Goal: Information Seeking & Learning: Learn about a topic

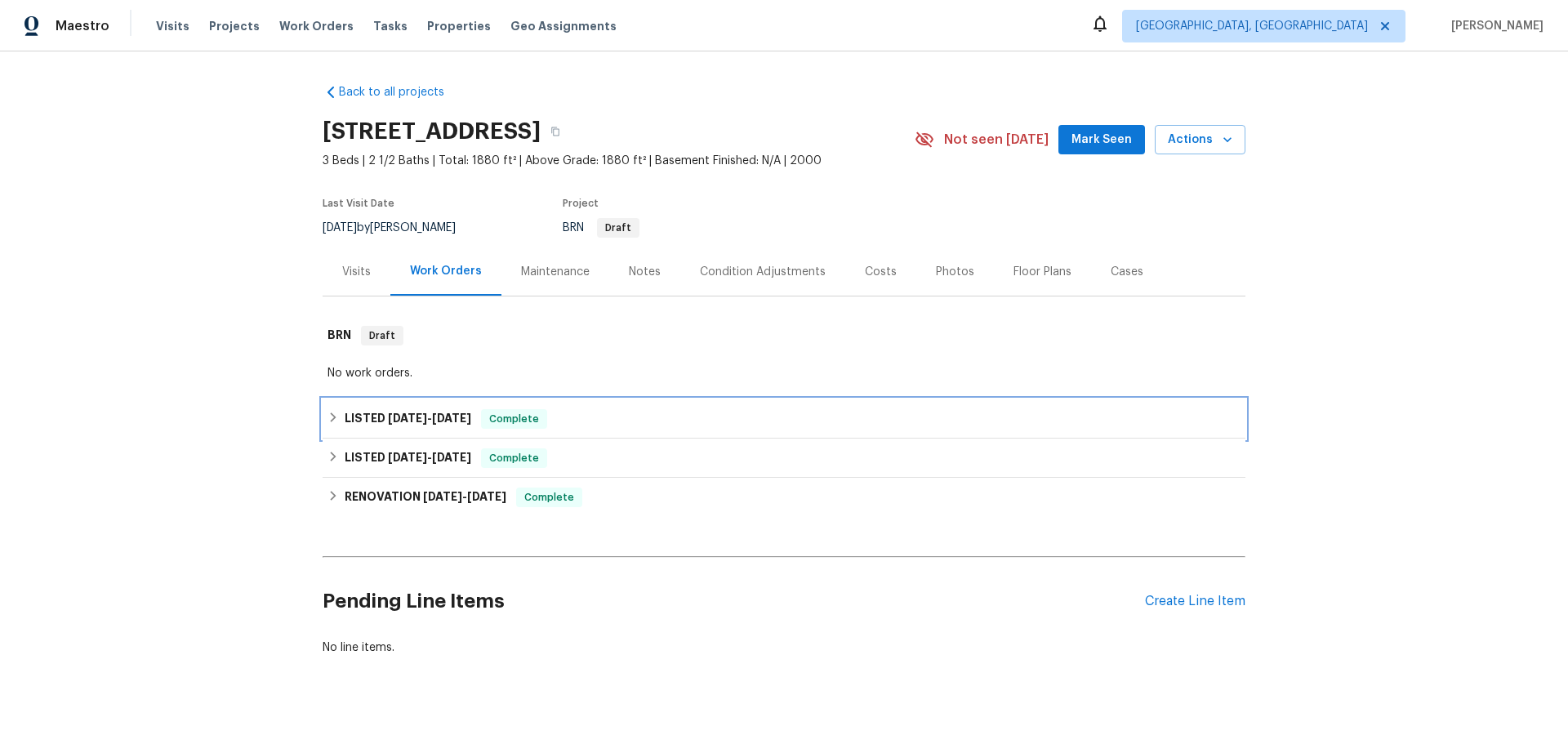
click at [395, 418] on span "[DATE]" at bounding box center [407, 418] width 39 height 12
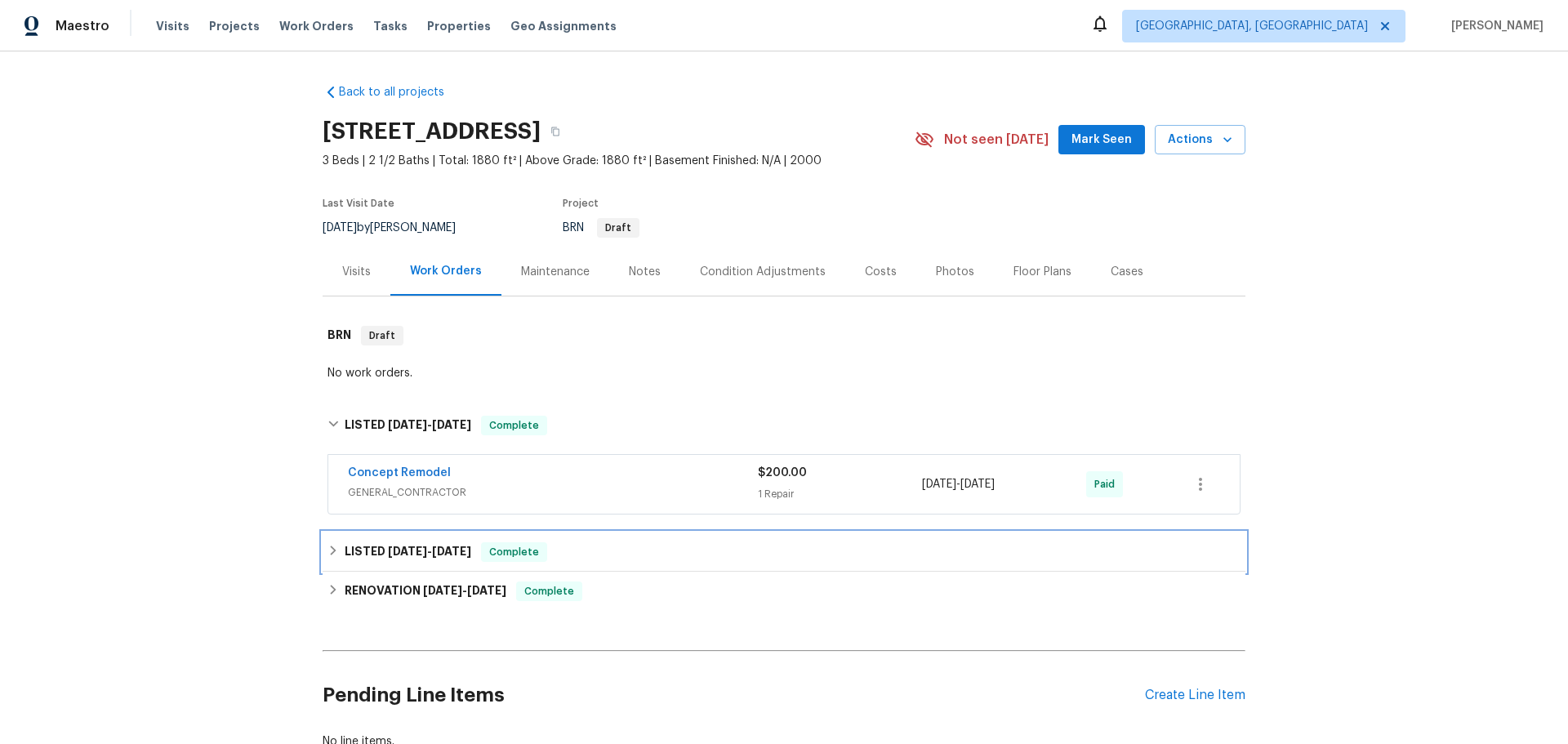
click at [422, 554] on span "[DATE] - [DATE]" at bounding box center [429, 551] width 84 height 12
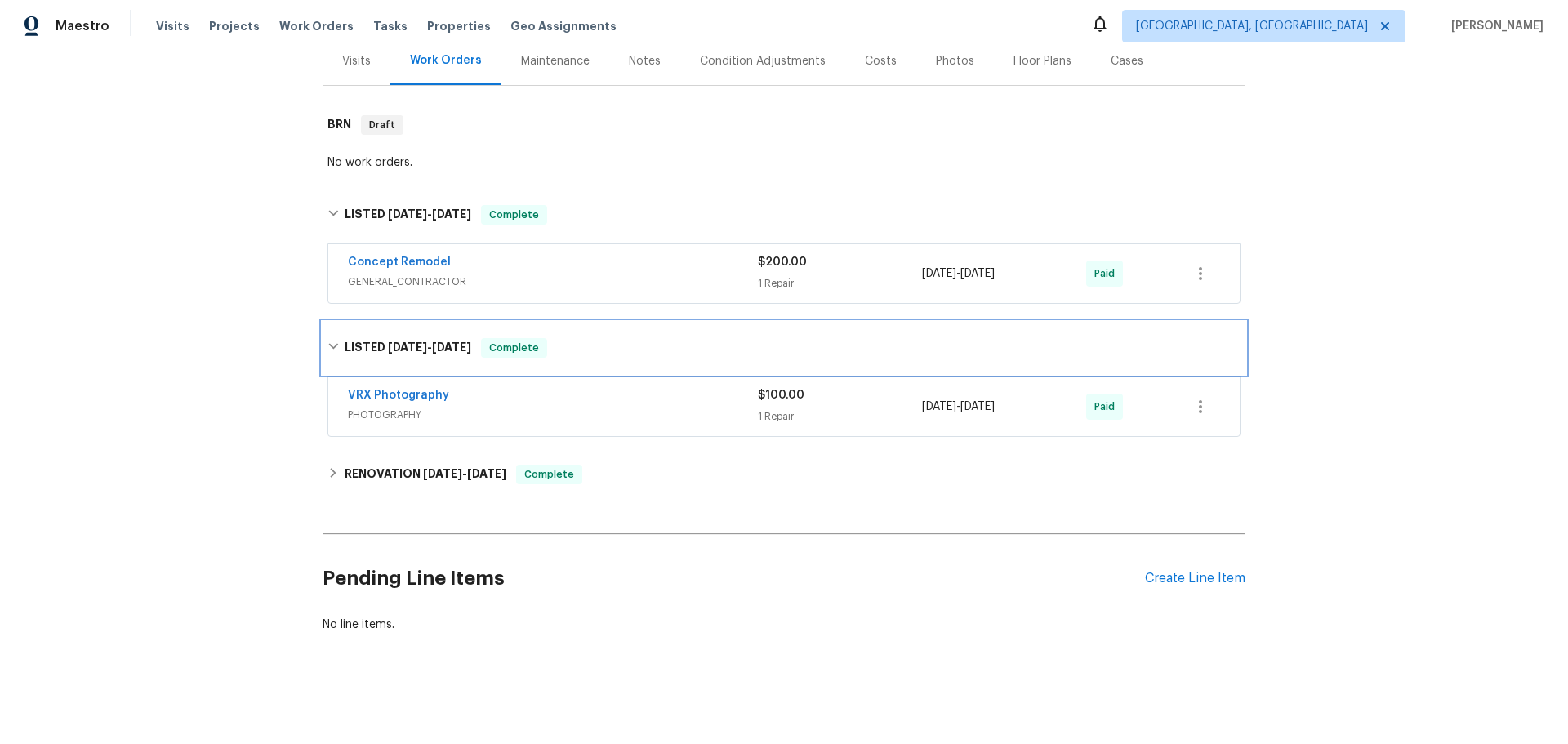
scroll to position [223, 0]
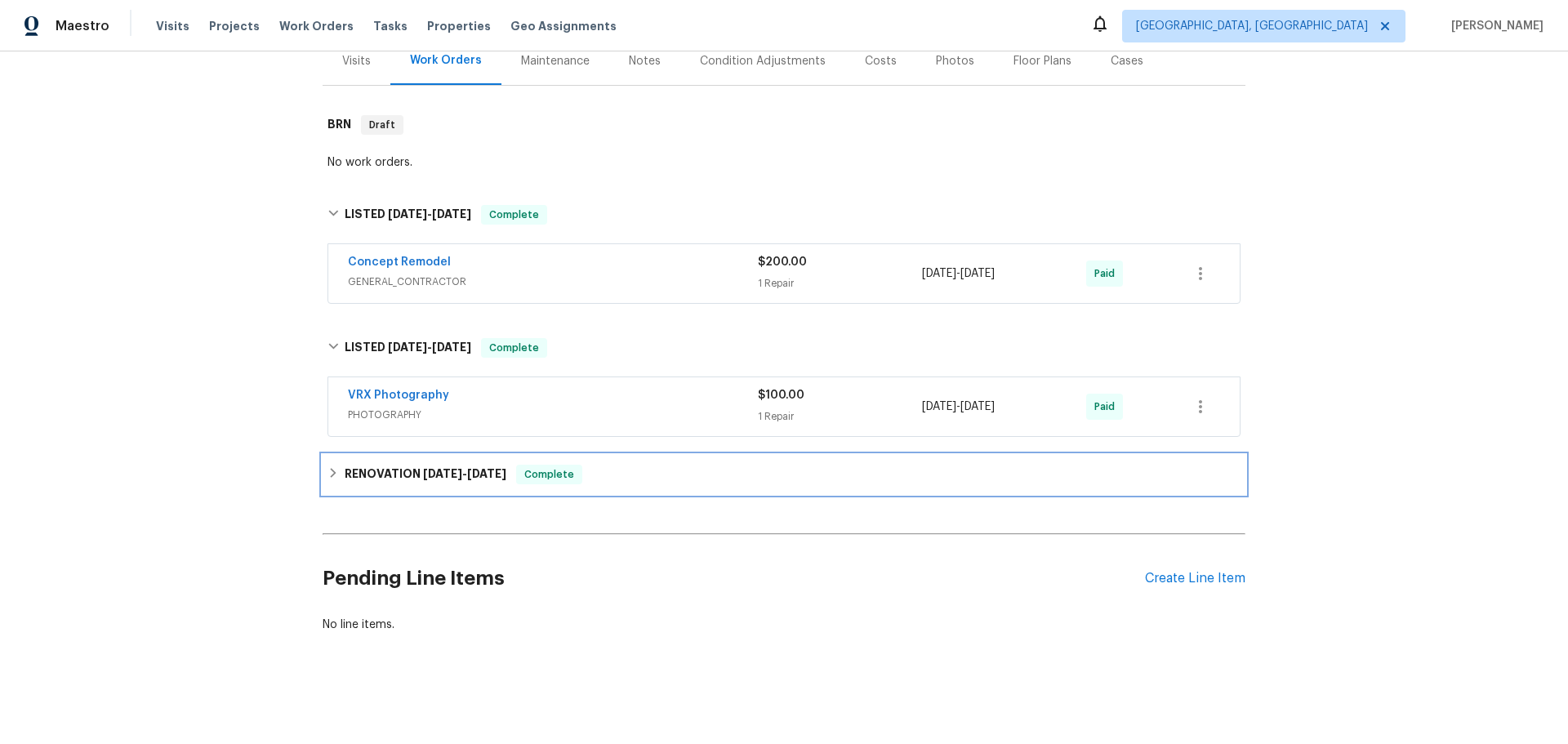
click at [424, 469] on h6 "RENOVATION [DATE] - [DATE]" at bounding box center [426, 475] width 162 height 20
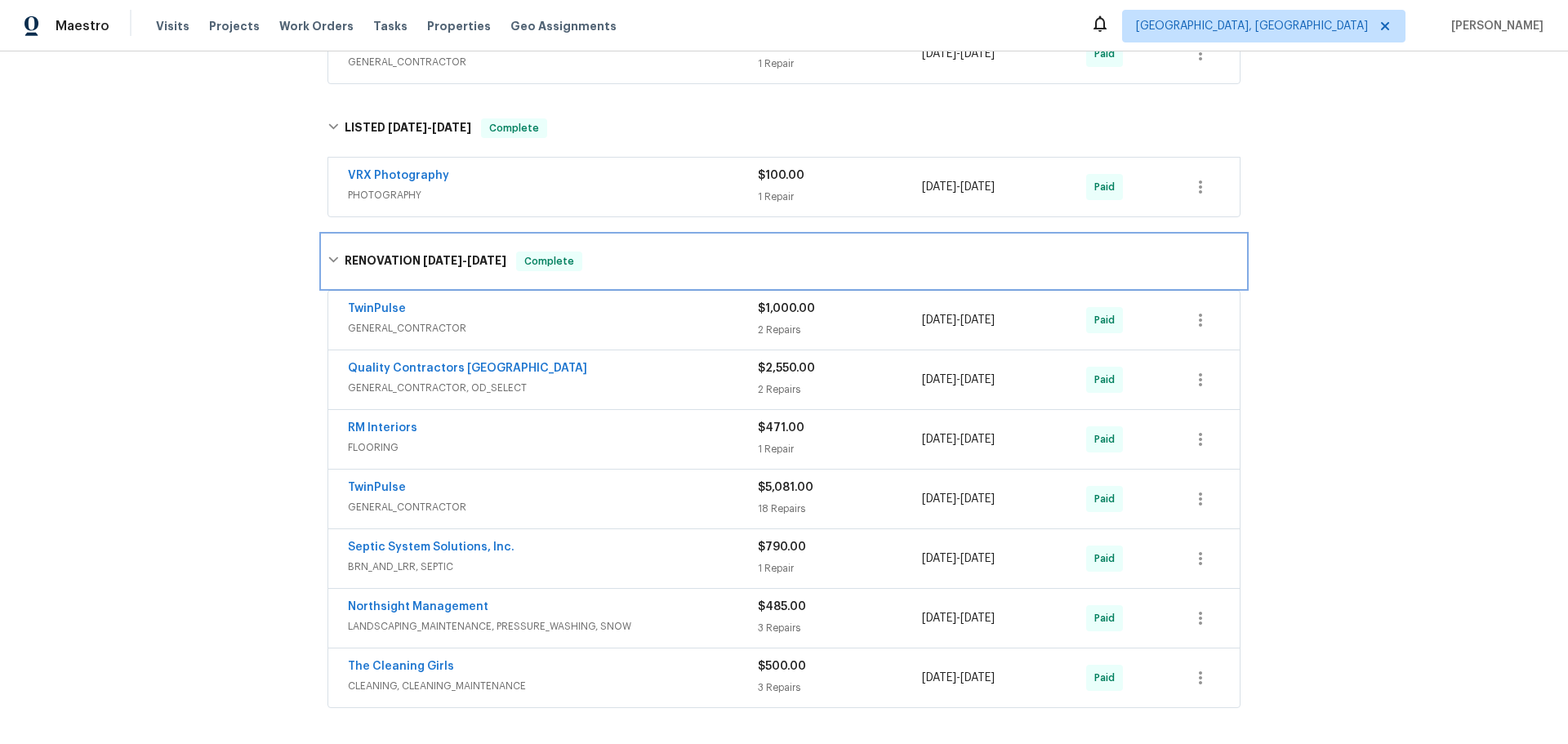
scroll to position [468, 0]
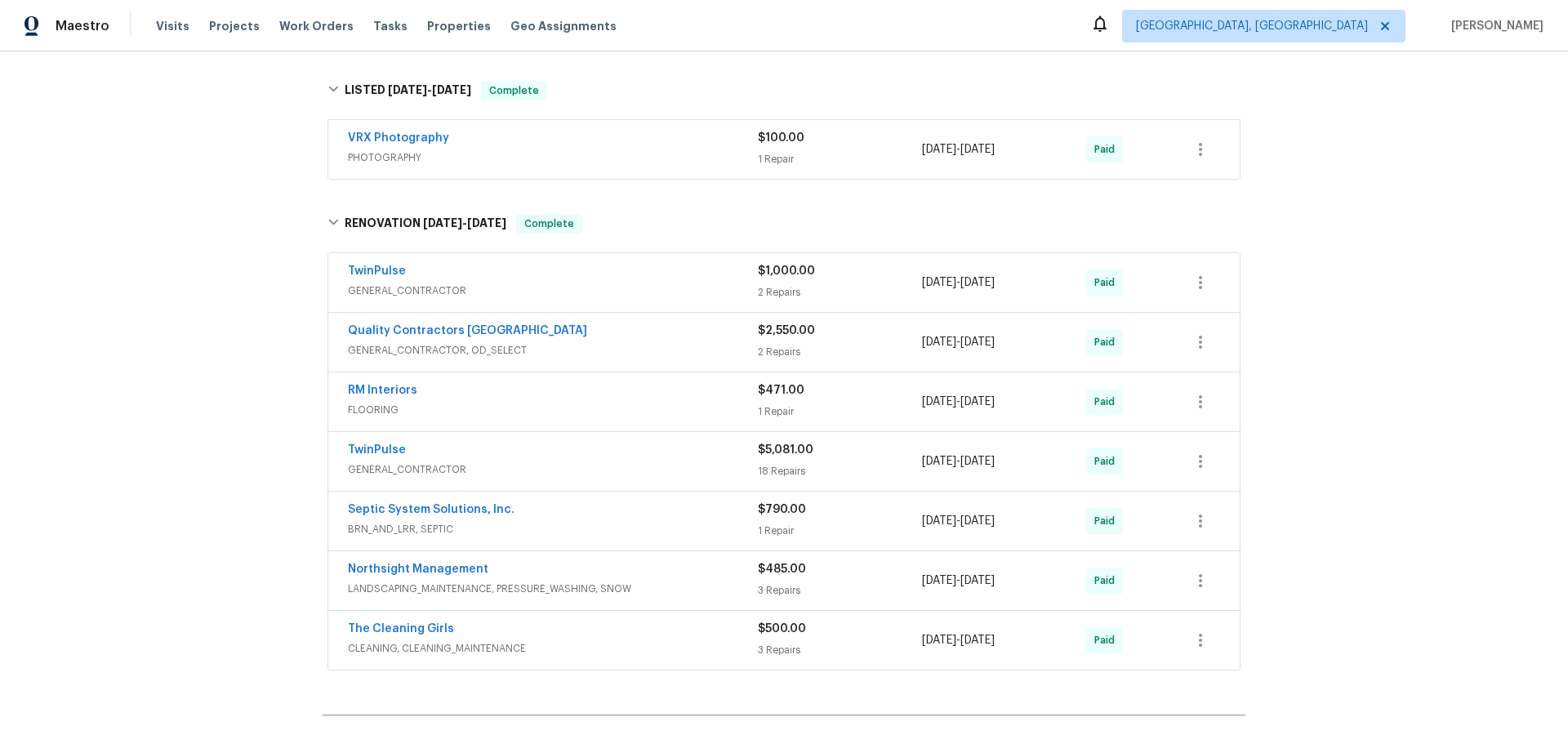
click at [501, 401] on div "RM Interiors" at bounding box center [553, 392] width 410 height 20
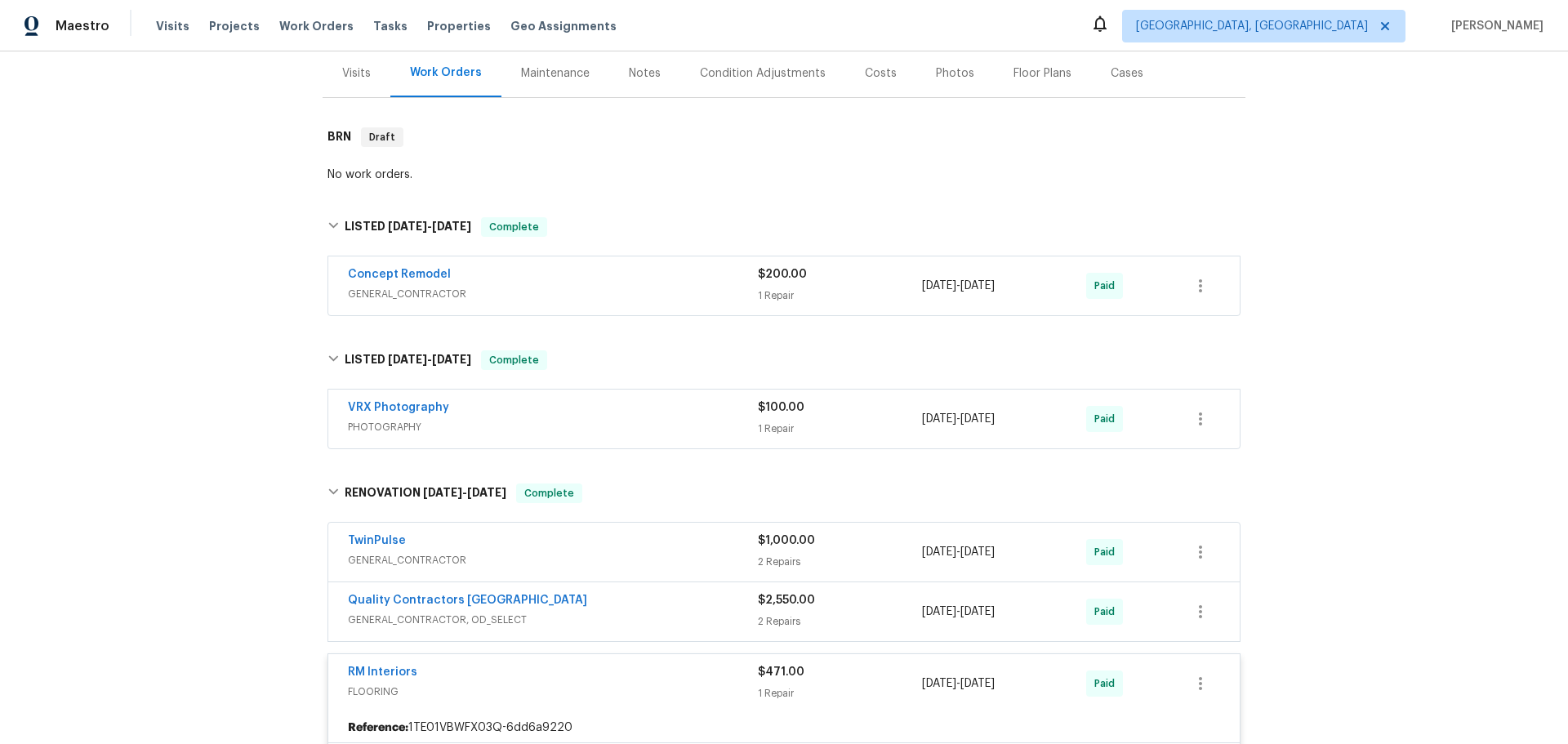
scroll to position [0, 0]
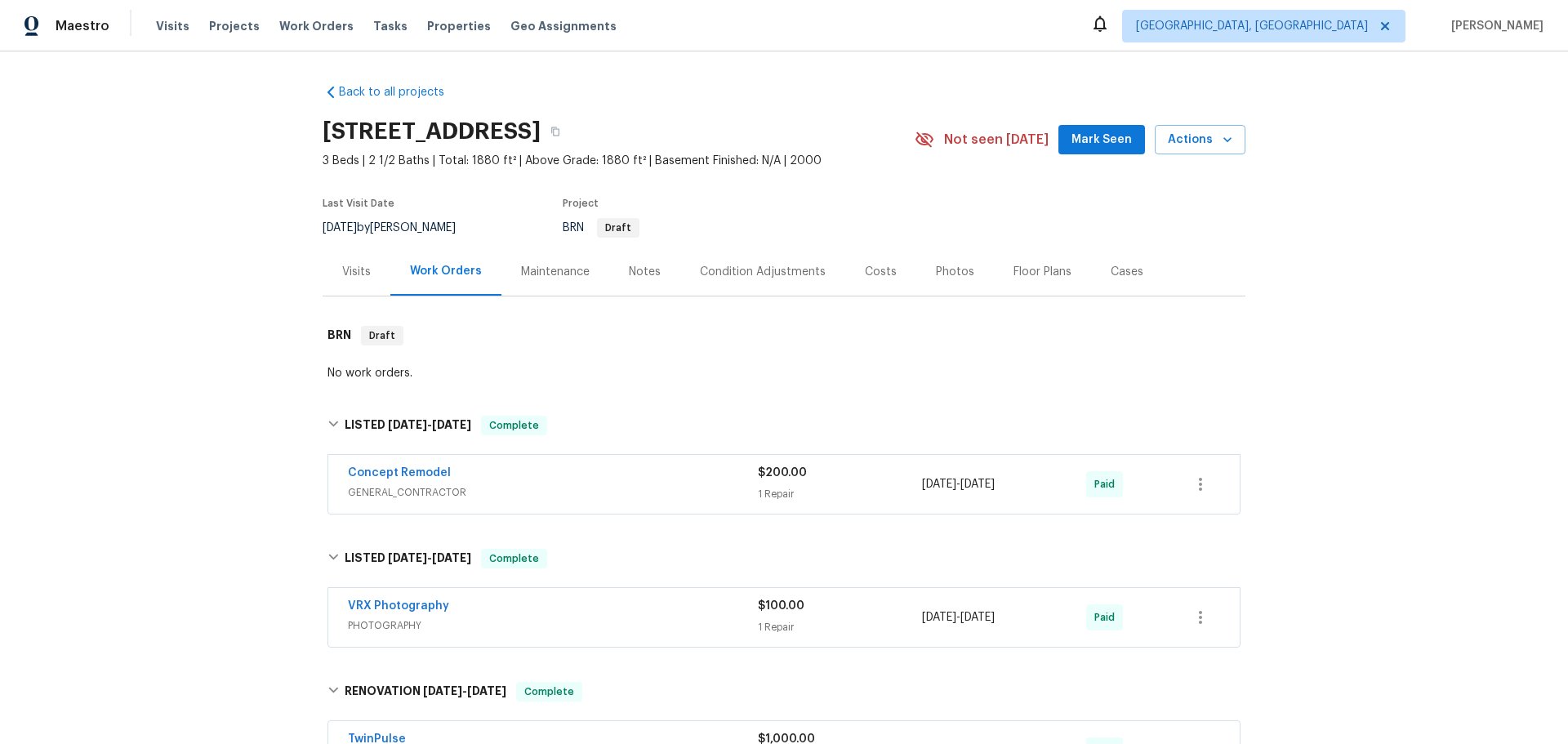
click at [546, 274] on div "Maintenance" at bounding box center [556, 273] width 69 height 16
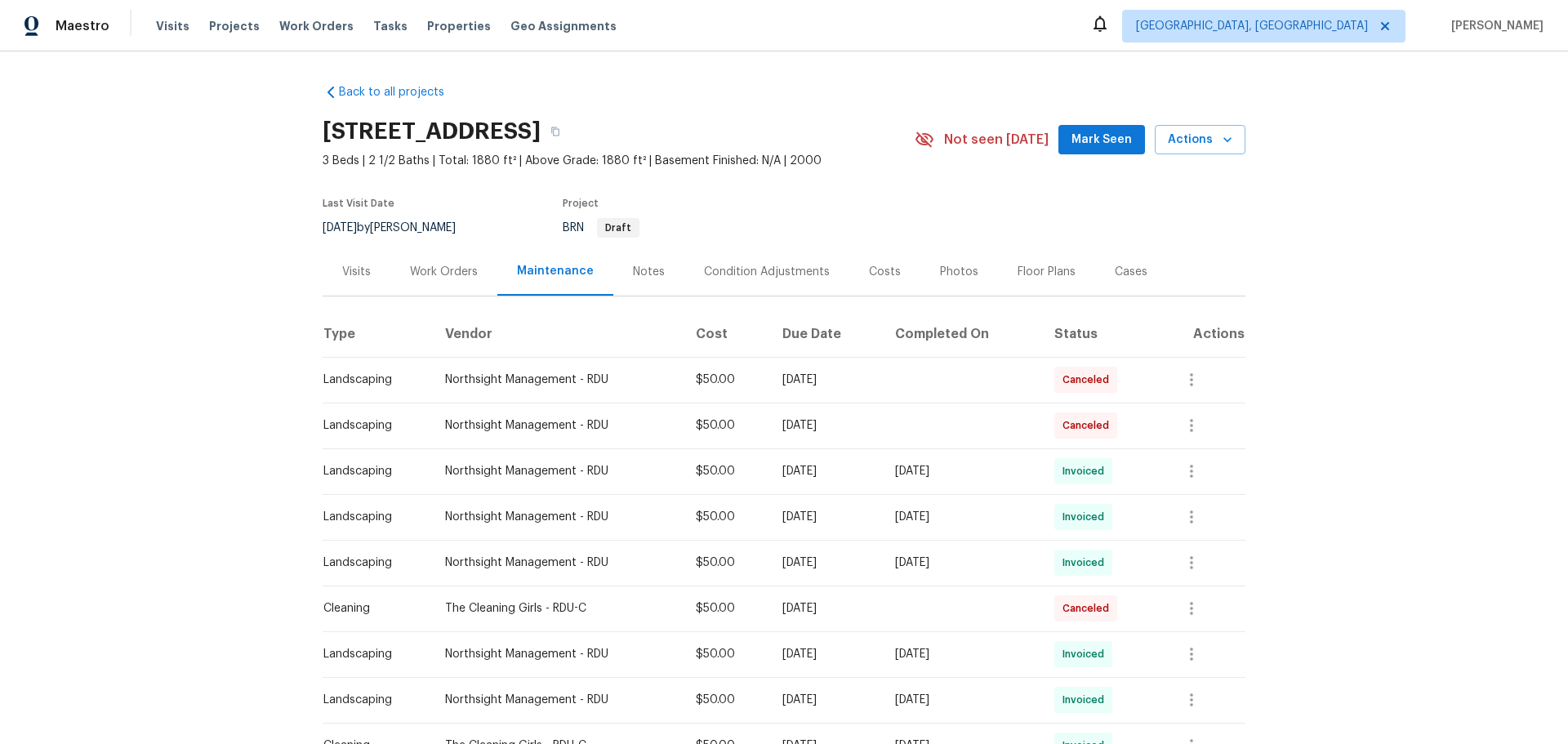
click at [349, 274] on div "Visits" at bounding box center [356, 273] width 28 height 16
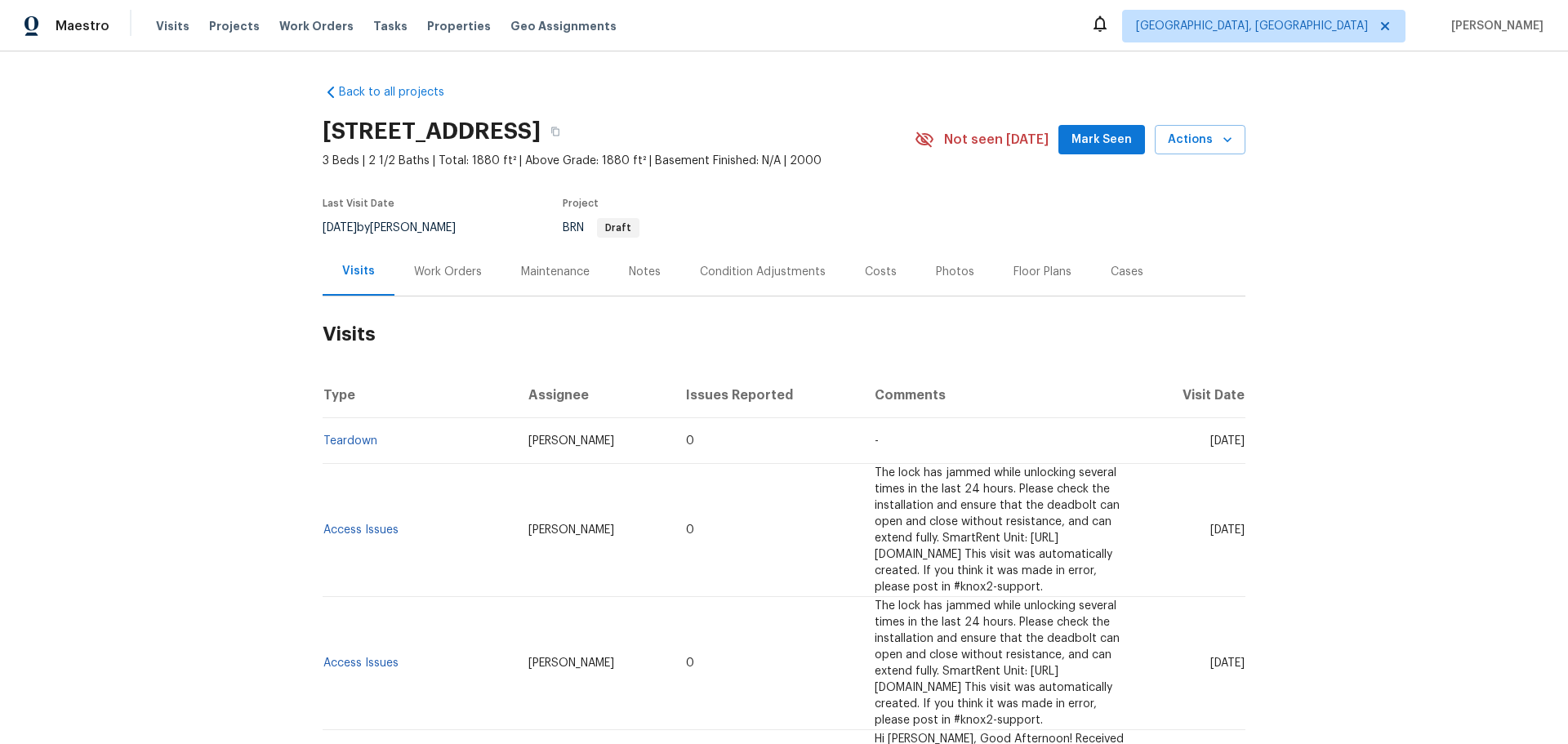
click at [742, 281] on div "Condition Adjustments" at bounding box center [763, 272] width 165 height 48
